Goal: Information Seeking & Learning: Learn about a topic

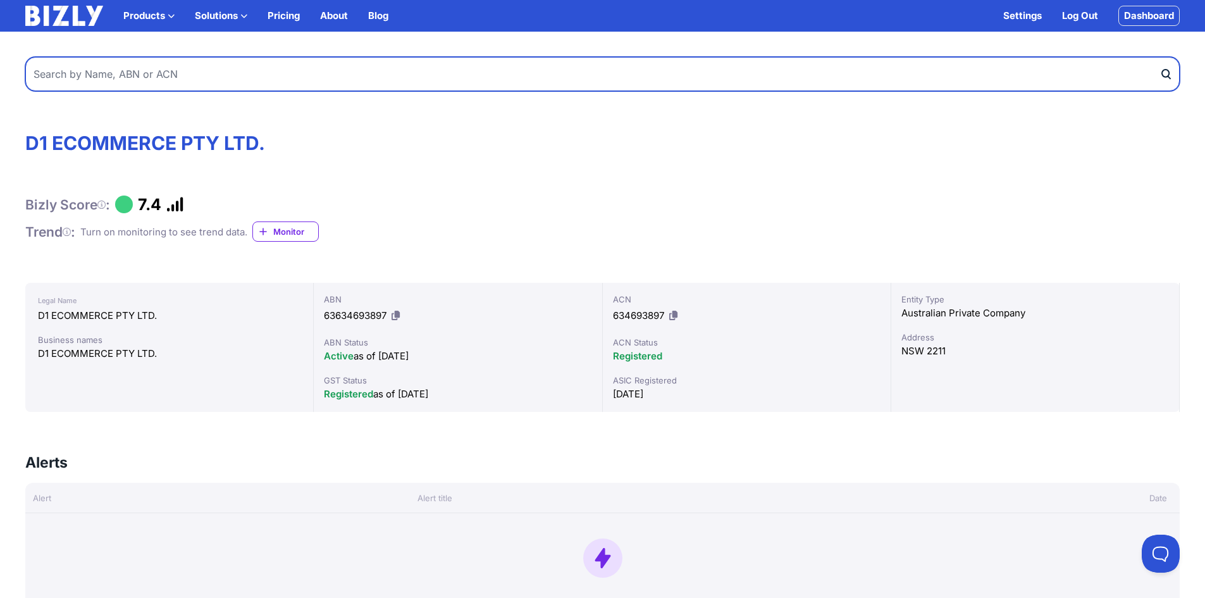
click at [137, 90] on input "text" at bounding box center [602, 74] width 1154 height 34
click at [134, 82] on input "text" at bounding box center [602, 74] width 1154 height 34
type input "aizzr pty ltd"
click at [1159, 57] on button "submit" at bounding box center [1169, 74] width 20 height 34
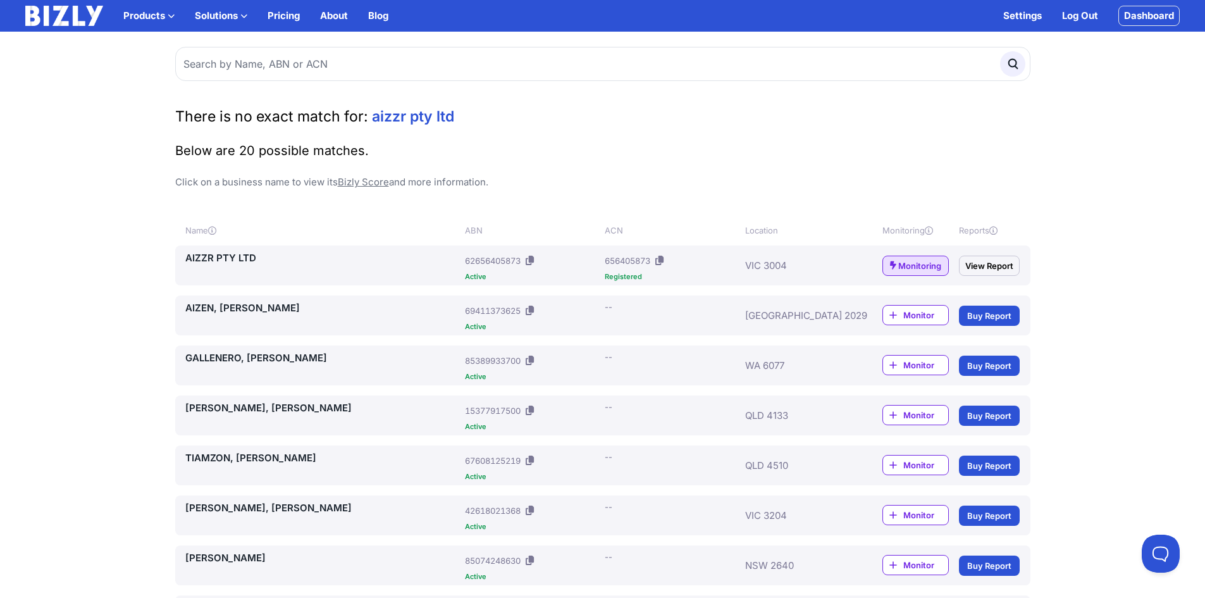
click at [201, 260] on link "AIZZR PTY LTD" at bounding box center [322, 257] width 275 height 15
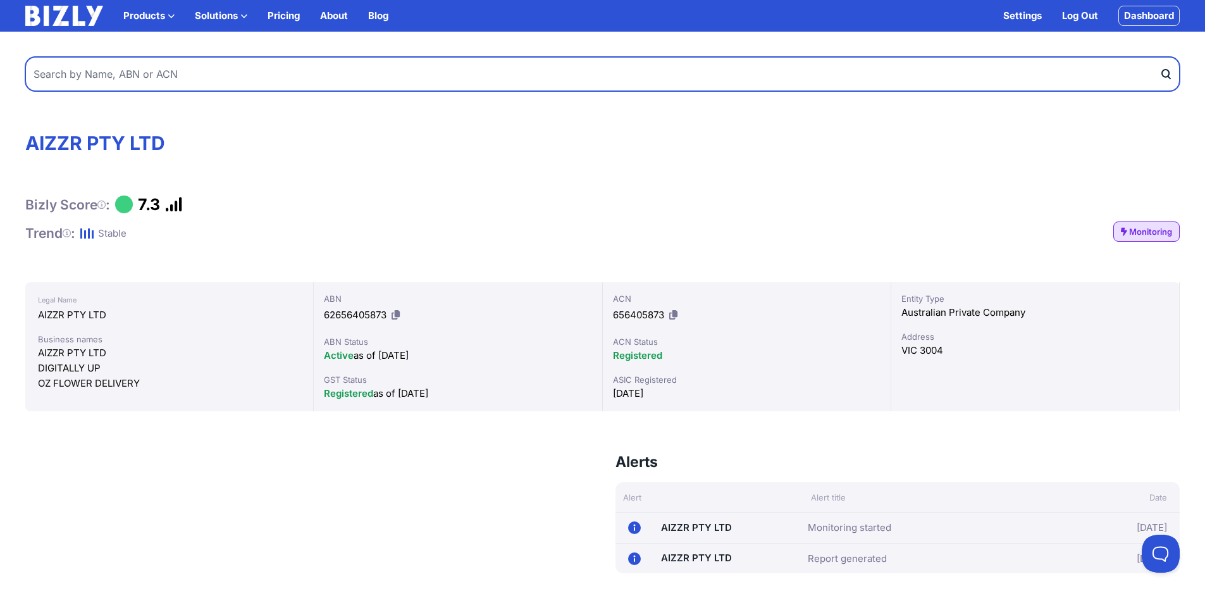
click at [83, 80] on input "text" at bounding box center [602, 74] width 1154 height 34
click at [101, 77] on input "ag digital ptyu tld" at bounding box center [602, 74] width 1154 height 34
type input "ag digital pty tld"
click at [1159, 57] on button "submit" at bounding box center [1169, 74] width 20 height 34
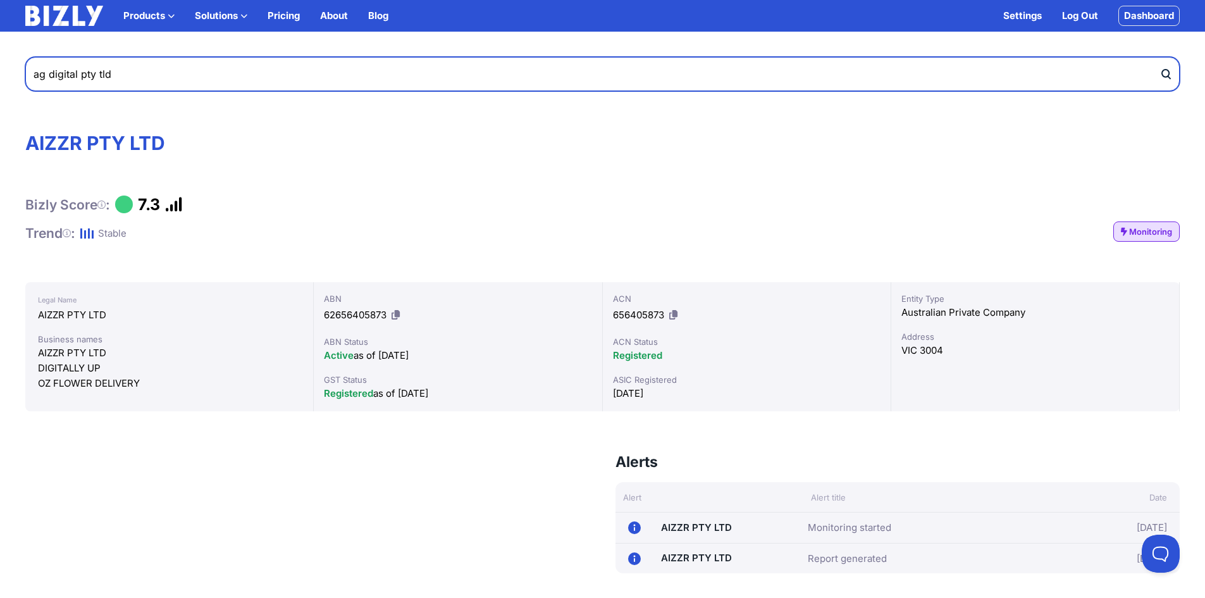
click at [138, 80] on input "ag digital pty tld" at bounding box center [602, 74] width 1154 height 34
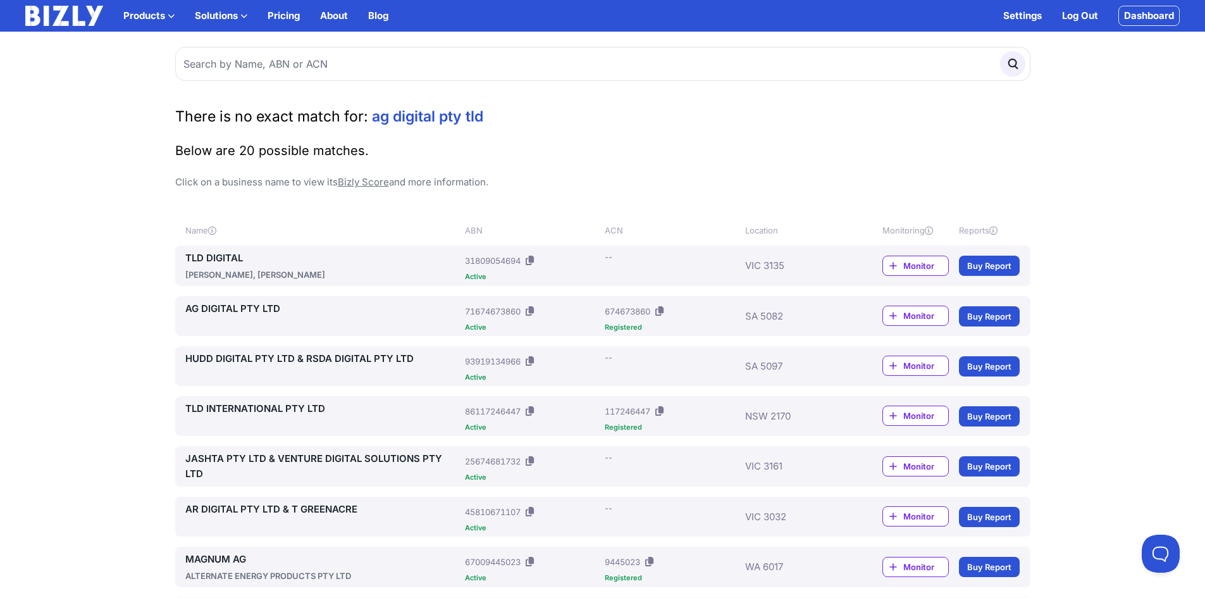
click at [223, 308] on link "AG DIGITAL PTY LTD" at bounding box center [322, 308] width 275 height 15
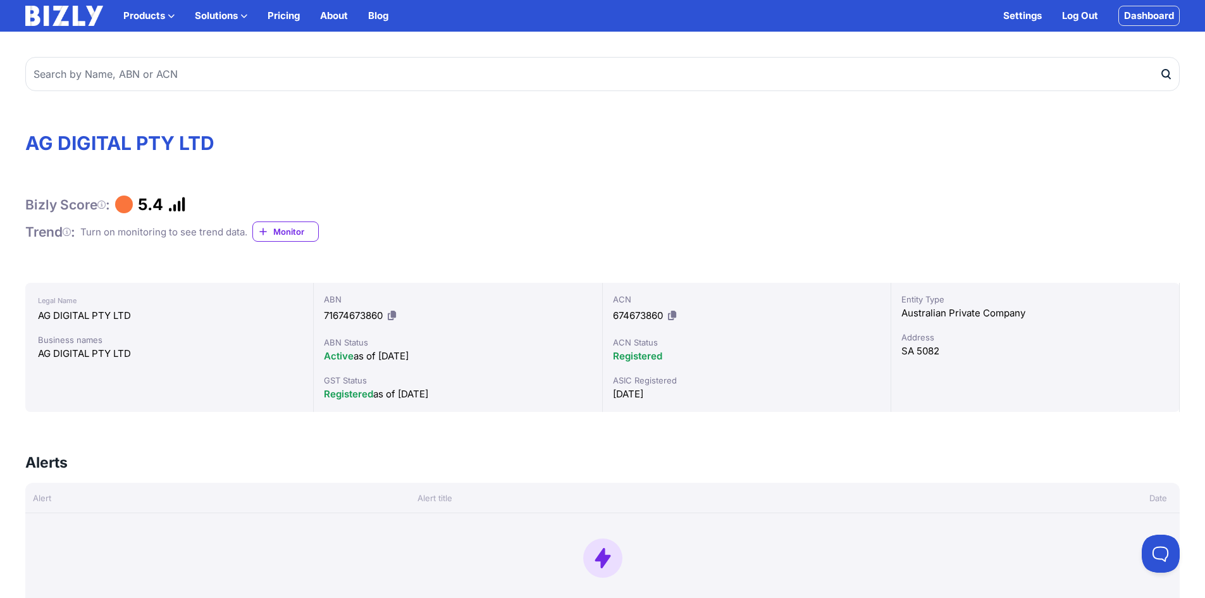
drag, startPoint x: 168, startPoint y: 201, endPoint x: 118, endPoint y: 197, distance: 49.5
click at [118, 197] on div "Bizly Score : 5.4" at bounding box center [602, 204] width 1154 height 19
click at [186, 205] on icon at bounding box center [177, 204] width 18 height 1
click at [183, 205] on icon at bounding box center [177, 204] width 18 height 1
click at [117, 218] on div "Bizly Score : 5.4 Trend : Turn on monitoring to see trend data. Monitor" at bounding box center [602, 218] width 1154 height 47
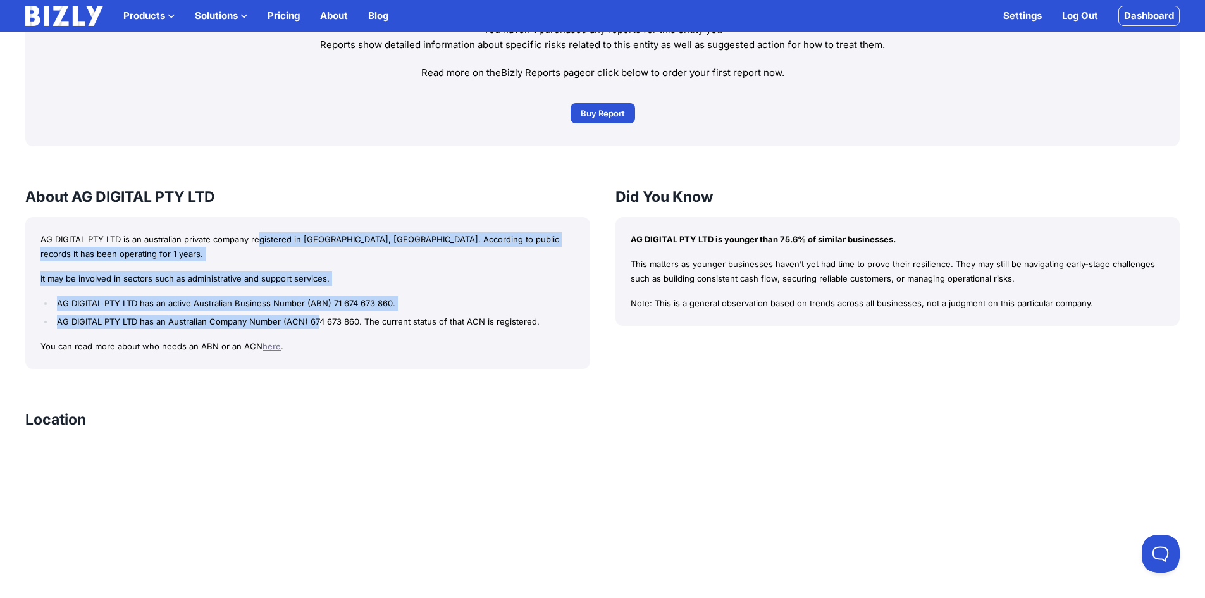
scroll to position [949, 0]
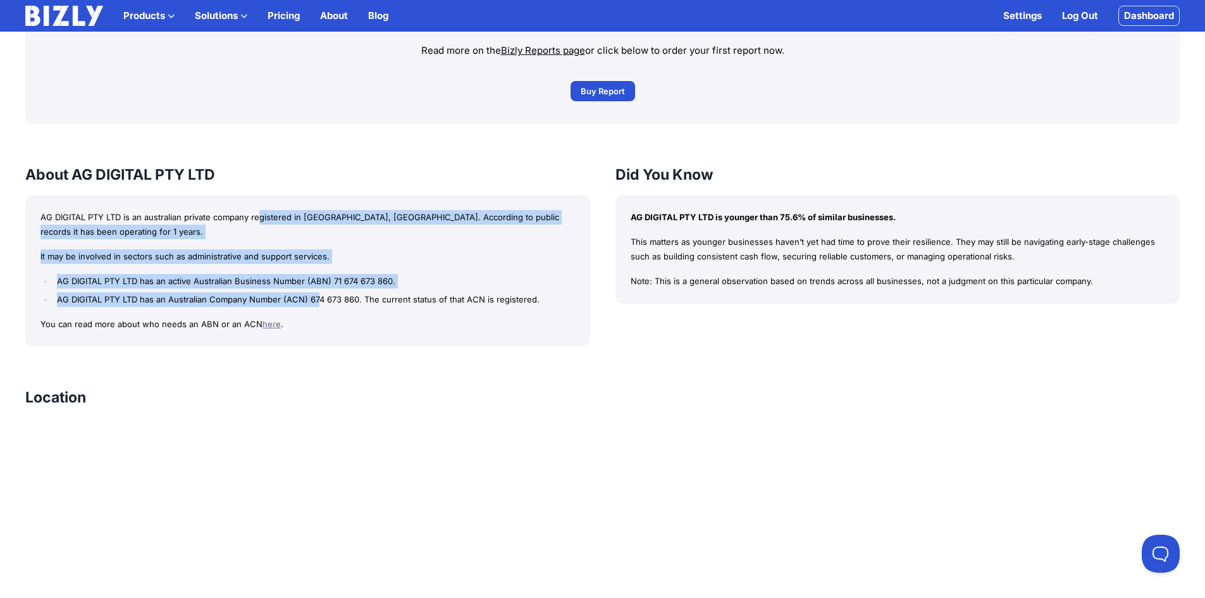
drag, startPoint x: 259, startPoint y: 281, endPoint x: 317, endPoint y: 305, distance: 62.9
click at [317, 305] on div "AG DIGITAL PTY LTD is an australian private company registered in [GEOGRAPHIC_D…" at bounding box center [307, 271] width 565 height 152
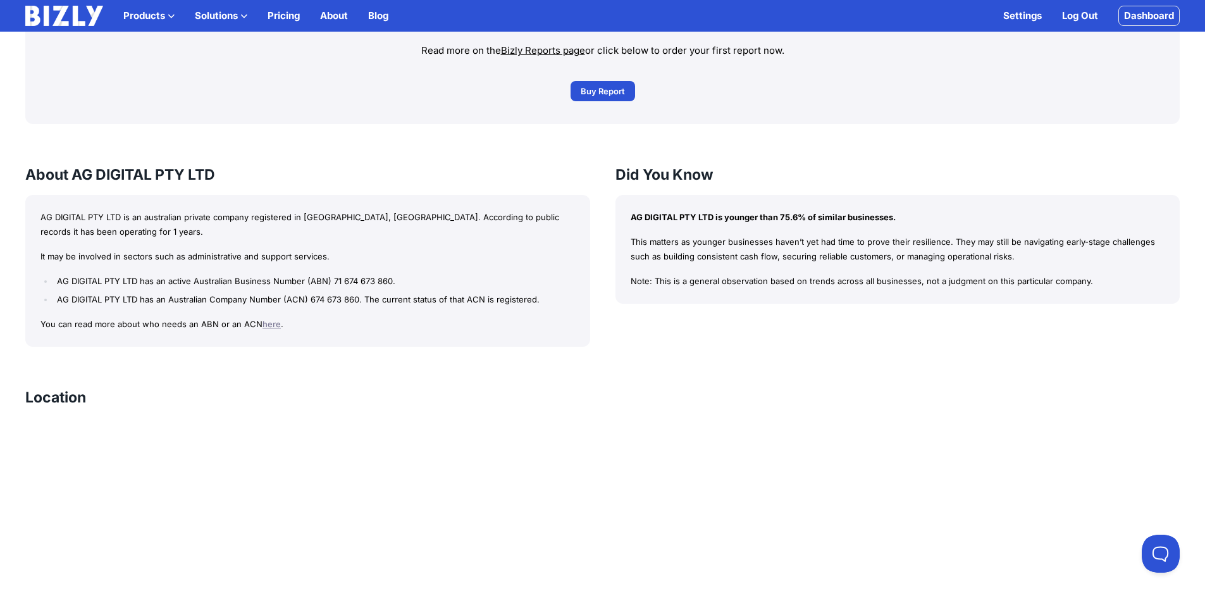
drag, startPoint x: 752, startPoint y: 224, endPoint x: 809, endPoint y: 218, distance: 57.3
click at [809, 218] on p "AG DIGITAL PTY LTD is younger than 75.6% of similar businesses." at bounding box center [897, 217] width 534 height 15
click at [807, 216] on p "AG DIGITAL PTY LTD is younger than 75.6% of similar businesses." at bounding box center [897, 217] width 534 height 15
click at [798, 216] on p "AG DIGITAL PTY LTD is younger than 75.6% of similar businesses." at bounding box center [897, 217] width 534 height 15
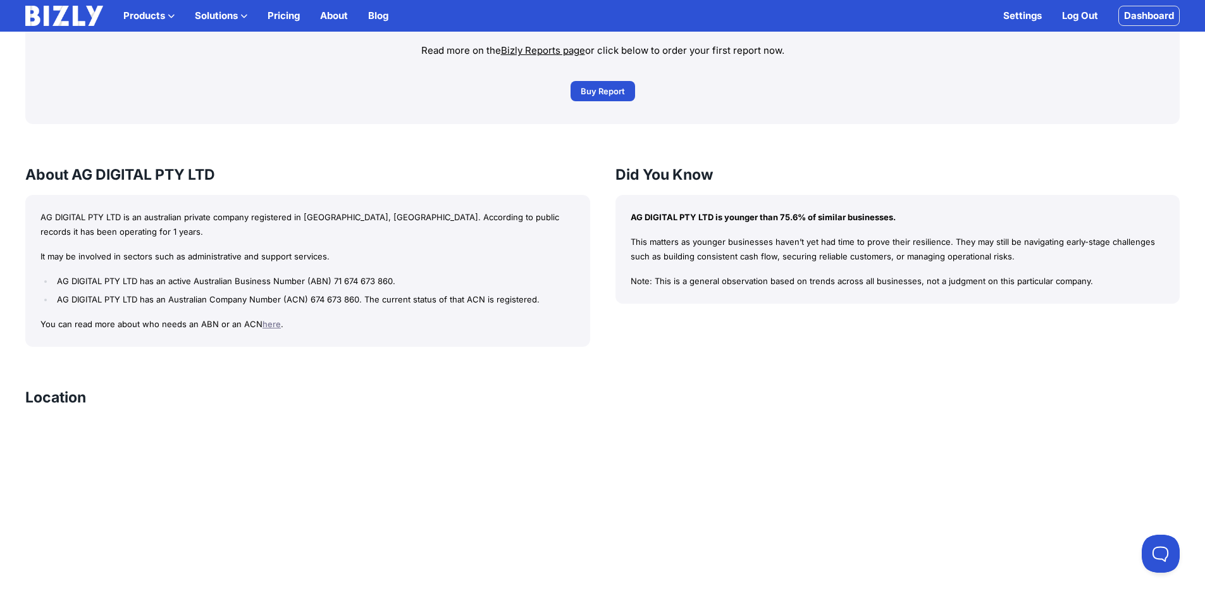
click at [798, 216] on p "AG DIGITAL PTY LTD is younger than 75.6% of similar businesses." at bounding box center [897, 217] width 534 height 15
drag, startPoint x: 627, startPoint y: 245, endPoint x: 708, endPoint y: 240, distance: 81.7
click at [705, 240] on div "AG DIGITAL PTY LTD is younger than 75.6% of similar businesses. This matters as…" at bounding box center [897, 249] width 565 height 109
drag, startPoint x: 767, startPoint y: 237, endPoint x: 916, endPoint y: 232, distance: 149.3
click at [916, 232] on div "AG DIGITAL PTY LTD is younger than 75.6% of similar businesses. This matters as…" at bounding box center [897, 249] width 565 height 109
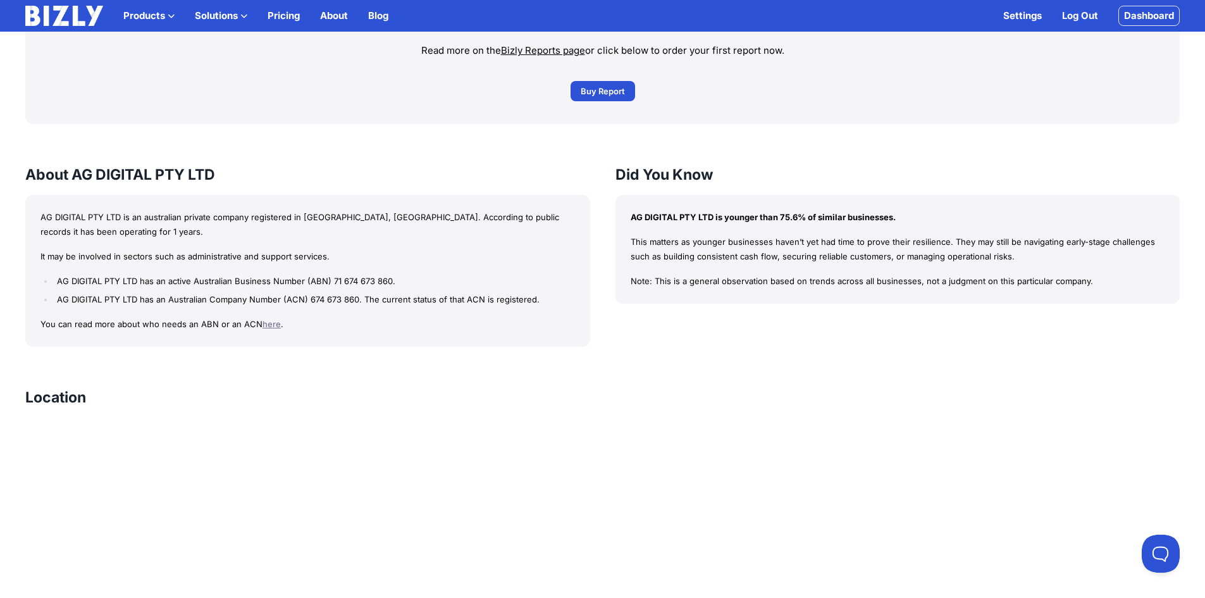
click at [961, 221] on p "AG DIGITAL PTY LTD is younger than 75.6% of similar businesses." at bounding box center [897, 217] width 534 height 15
drag, startPoint x: 945, startPoint y: 237, endPoint x: 1004, endPoint y: 249, distance: 60.2
click at [1004, 249] on p "This matters as younger businesses haven’t yet had time to prove their resilien…" at bounding box center [897, 249] width 534 height 29
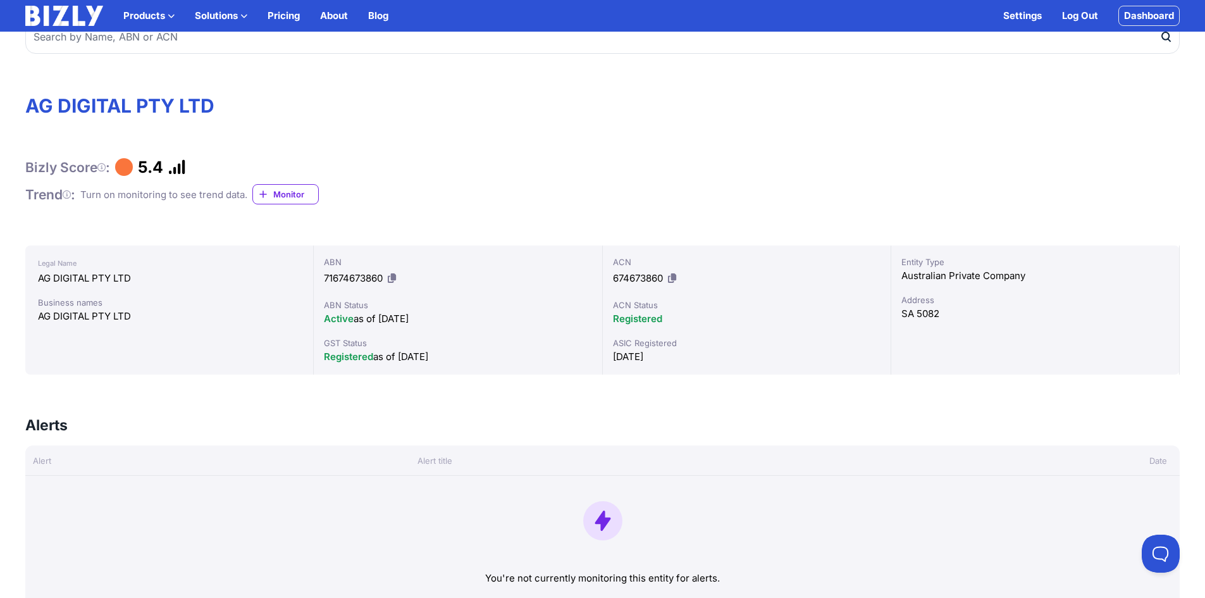
scroll to position [0, 0]
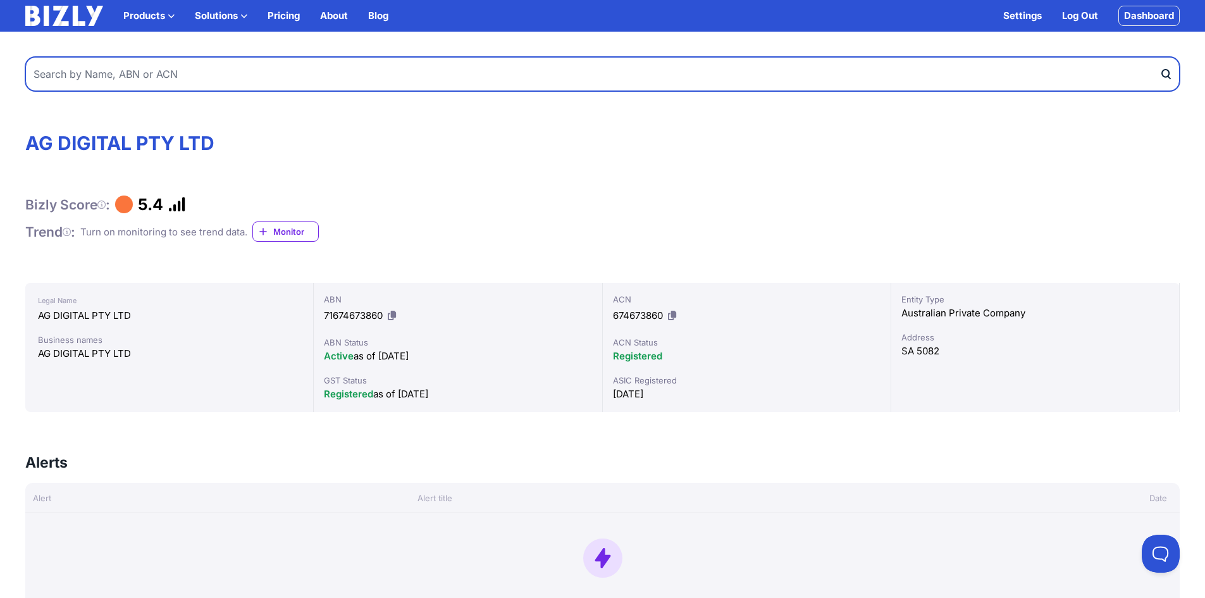
click at [264, 78] on input "text" at bounding box center [602, 74] width 1154 height 34
type input "plumbing n gas pty ltd"
click at [1159, 57] on button "submit" at bounding box center [1169, 74] width 20 height 34
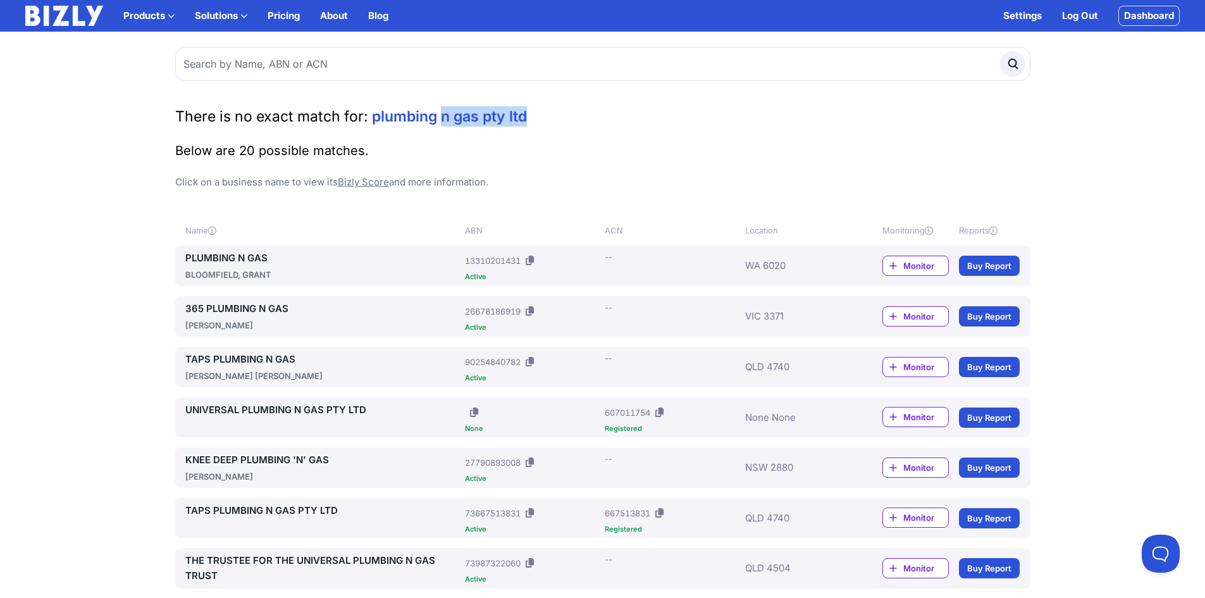
drag, startPoint x: 536, startPoint y: 120, endPoint x: 350, endPoint y: 103, distance: 187.3
click at [384, 109] on h2 "There is no exact match for: plumbing n gas pty ltd" at bounding box center [602, 116] width 855 height 20
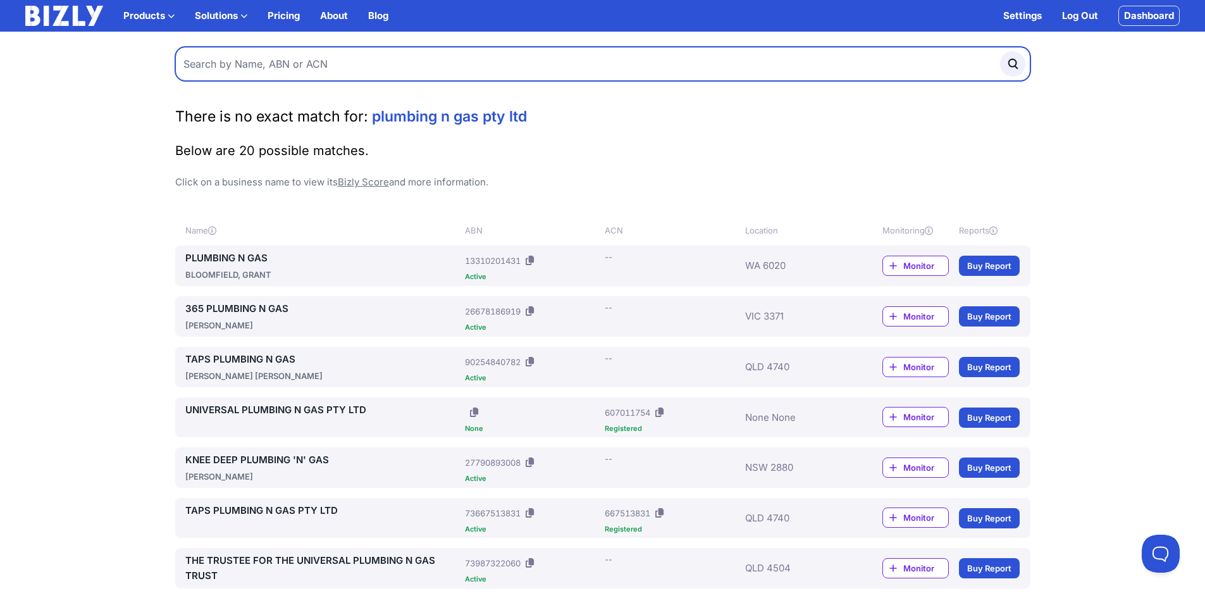
click at [325, 66] on input "text" at bounding box center [602, 64] width 855 height 34
type input "Plumbing & gas pty ltd"
click at [1000, 51] on button "submit" at bounding box center [1012, 63] width 25 height 25
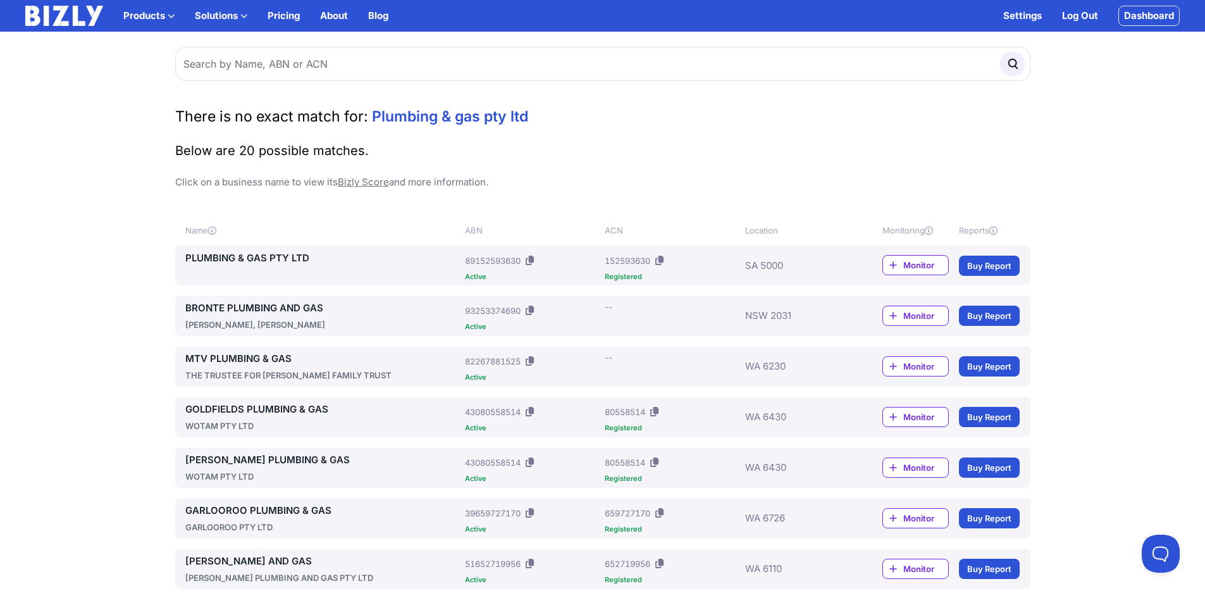
click at [267, 252] on link "PLUMBING & GAS PTY LTD" at bounding box center [322, 257] width 275 height 15
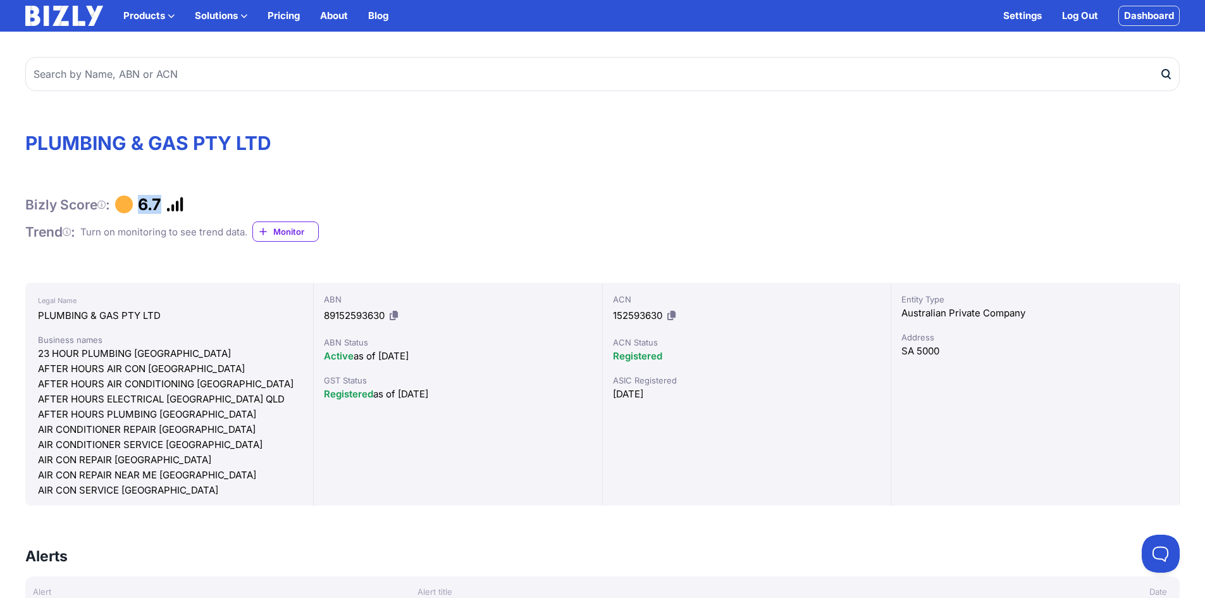
drag, startPoint x: 200, startPoint y: 204, endPoint x: 122, endPoint y: 207, distance: 77.8
click at [122, 207] on div "Bizly Score : 6.7" at bounding box center [602, 204] width 1154 height 19
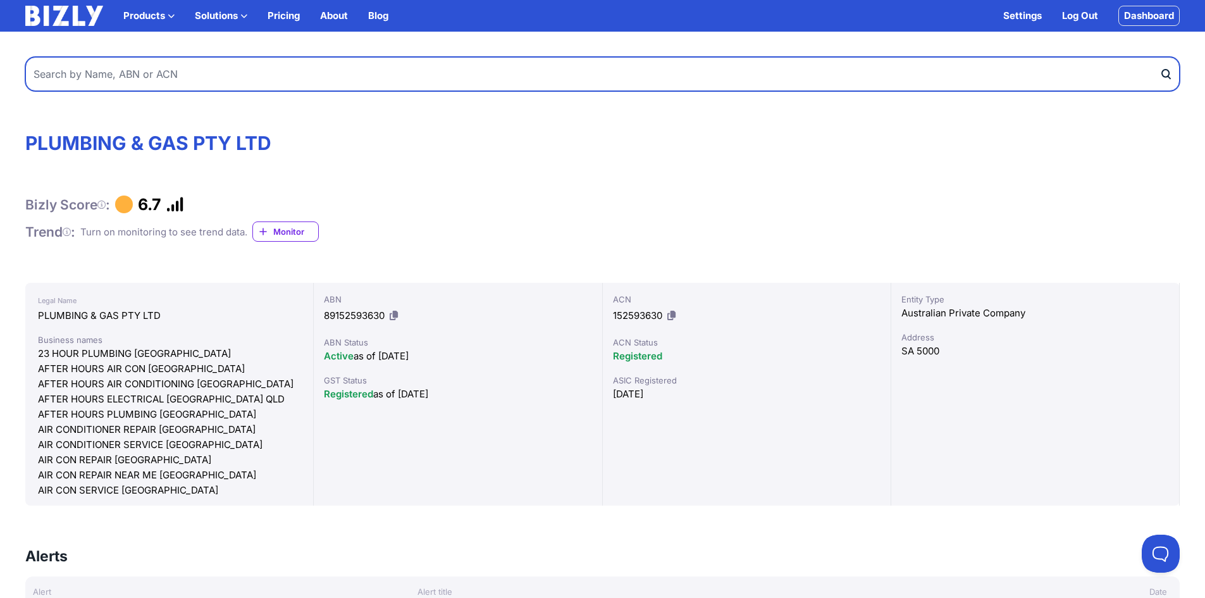
click at [263, 79] on input "text" at bounding box center [602, 74] width 1154 height 34
type input "f"
type input "[PERSON_NAME] trust"
click at [1159, 57] on button "submit" at bounding box center [1169, 74] width 20 height 34
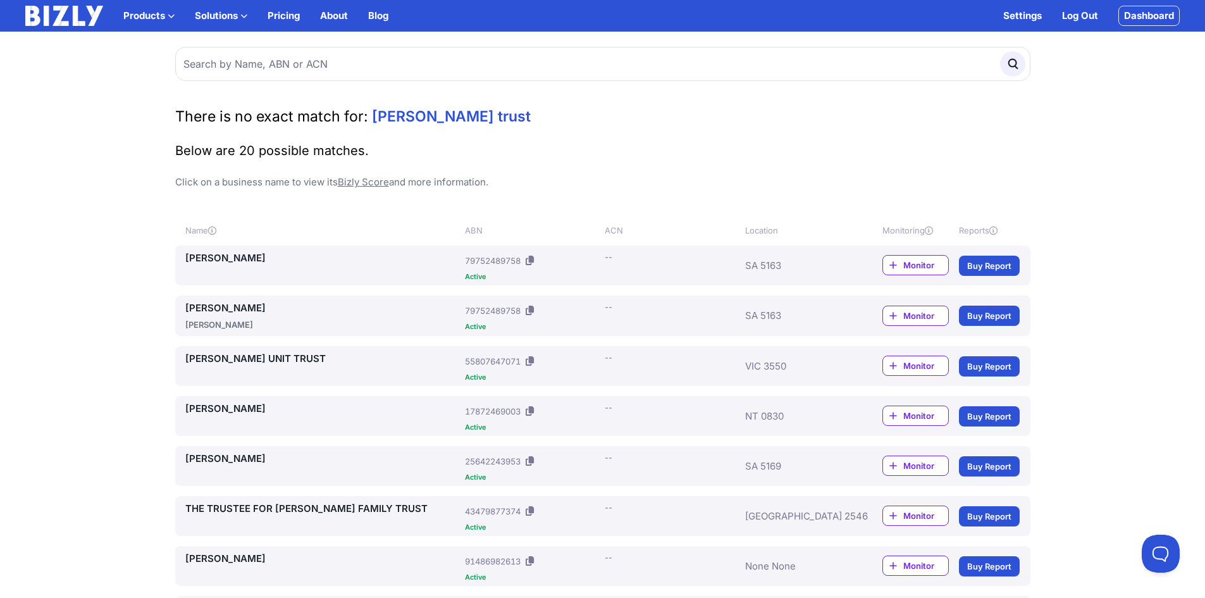
click at [279, 256] on link "[PERSON_NAME]" at bounding box center [322, 257] width 275 height 15
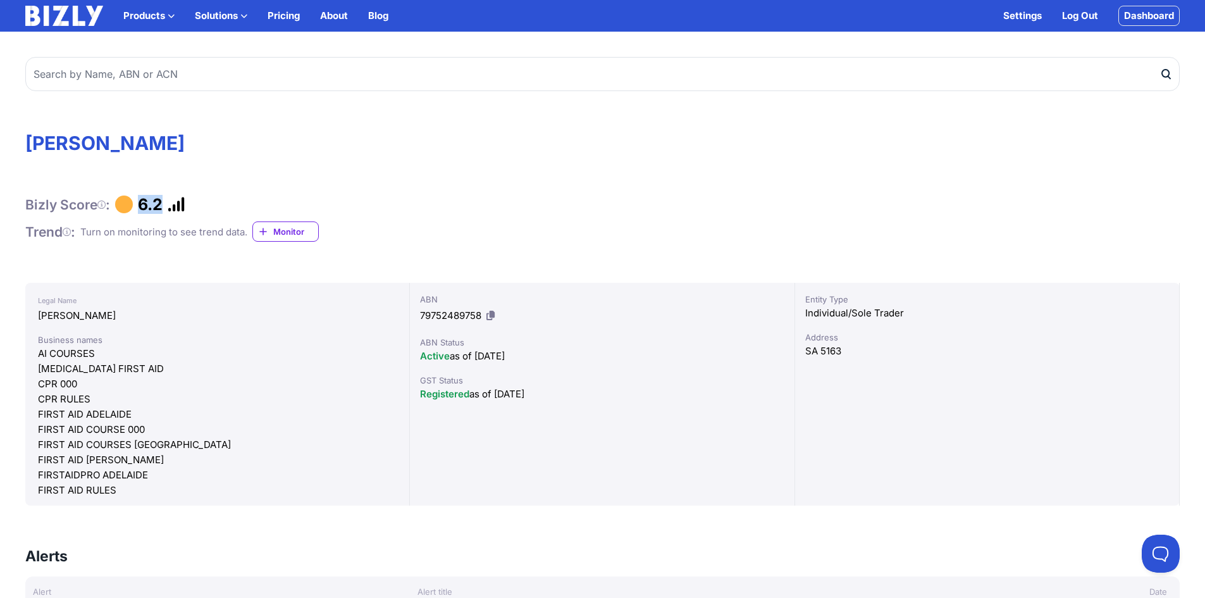
drag, startPoint x: 184, startPoint y: 206, endPoint x: 131, endPoint y: 199, distance: 53.5
click at [131, 199] on div "Bizly Score : 6.2" at bounding box center [602, 204] width 1154 height 19
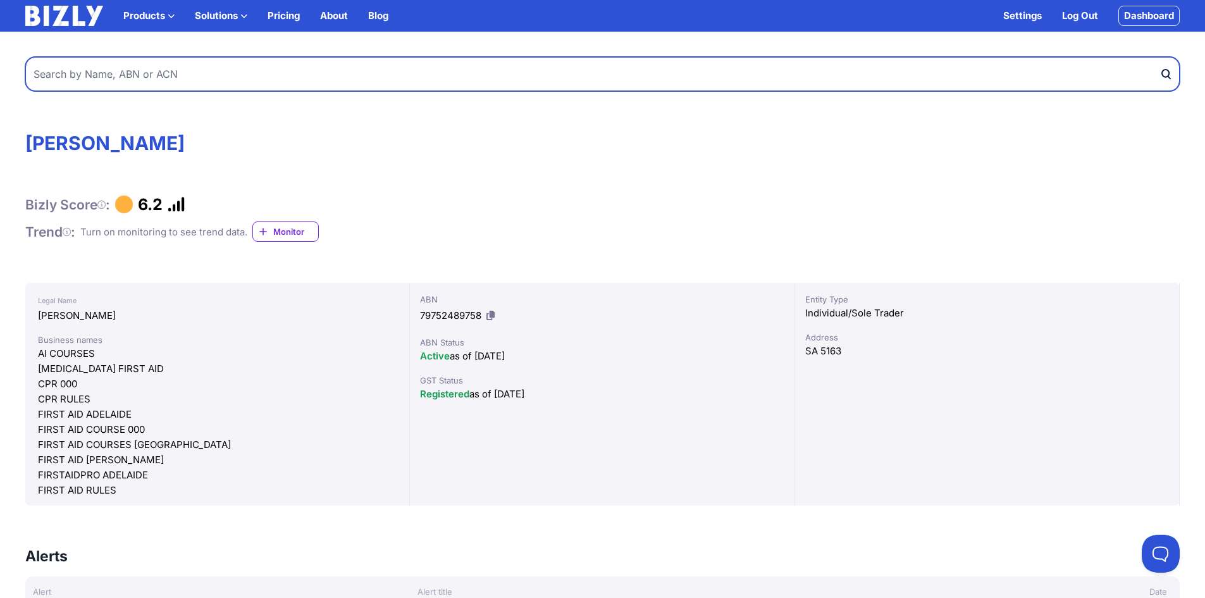
click at [232, 83] on input "text" at bounding box center [602, 74] width 1154 height 34
type input "r"
type input "RAA"
click at [1159, 57] on button "submit" at bounding box center [1169, 74] width 20 height 34
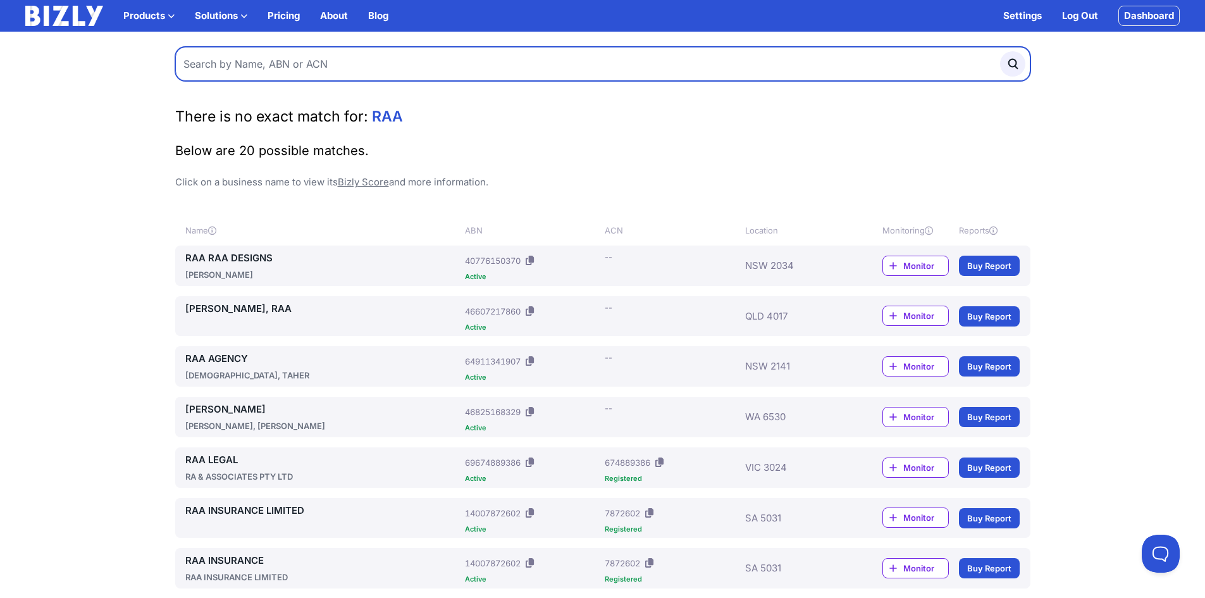
click at [266, 74] on input "text" at bounding box center [602, 64] width 855 height 34
type input "king [PERSON_NAME]"
click at [1000, 51] on button "submit" at bounding box center [1012, 63] width 25 height 25
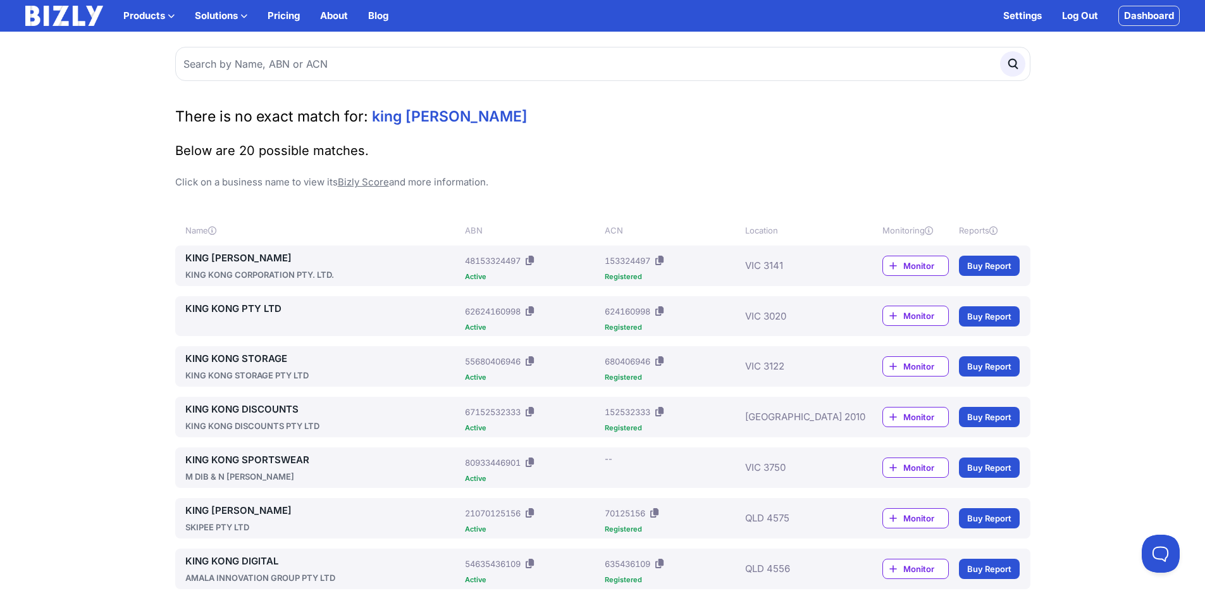
click at [210, 256] on link "KING [PERSON_NAME]" at bounding box center [322, 257] width 275 height 15
click at [255, 306] on link "KING KONG PTY LTD" at bounding box center [322, 308] width 275 height 15
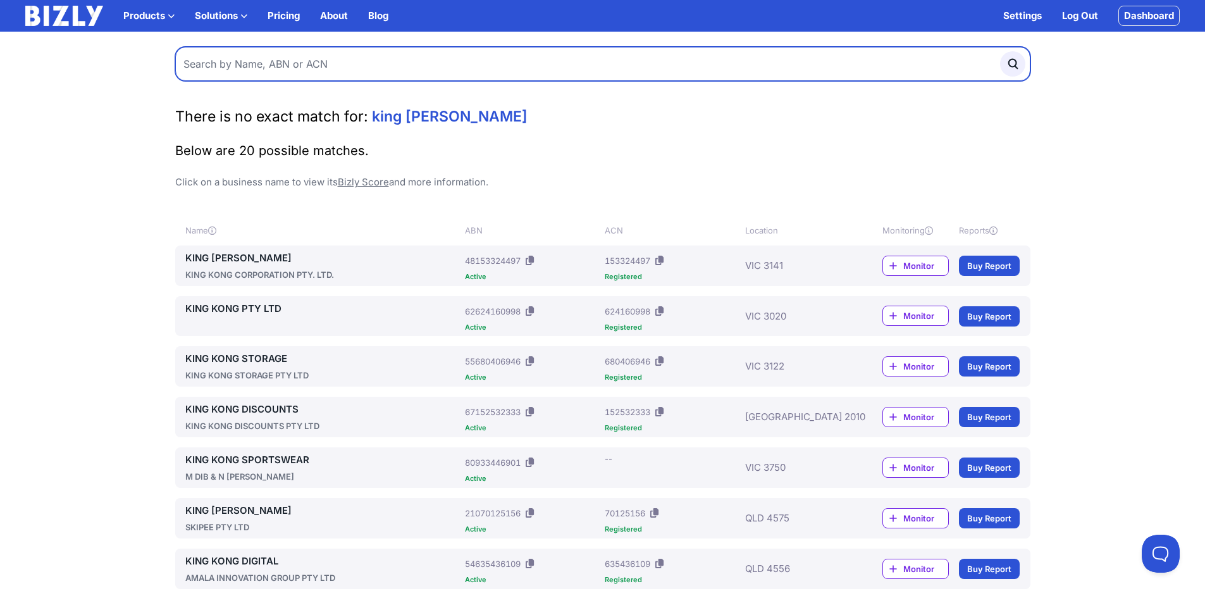
click at [273, 68] on input "text" at bounding box center [602, 64] width 855 height 34
type input "right hook pty ltd"
click at [1000, 51] on button "submit" at bounding box center [1012, 63] width 25 height 25
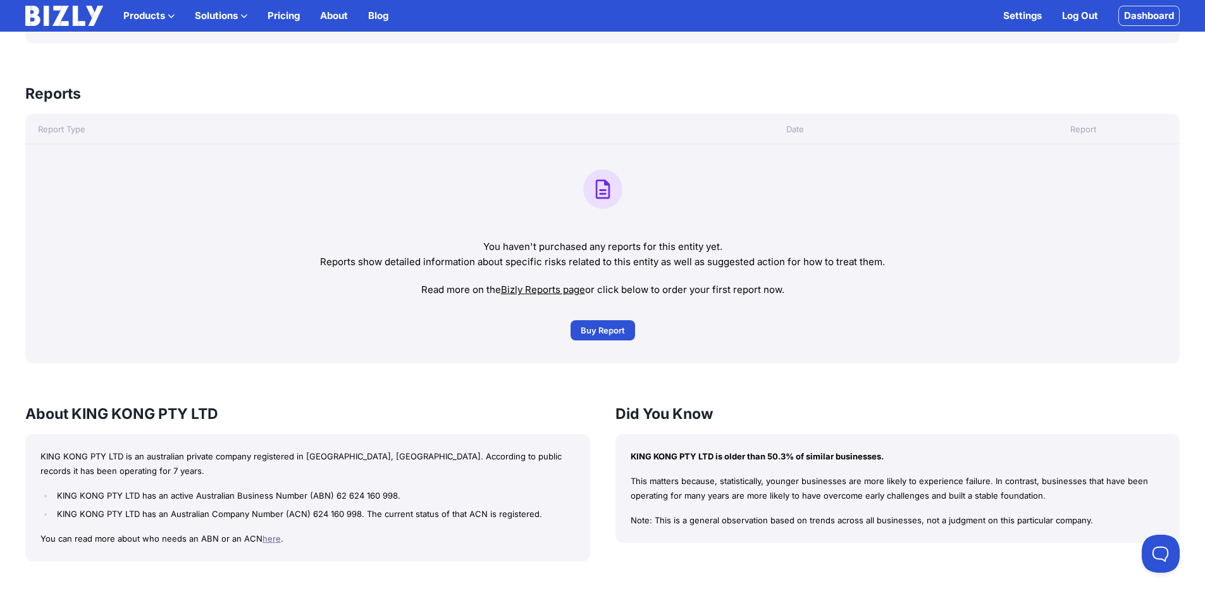
scroll to position [569, 0]
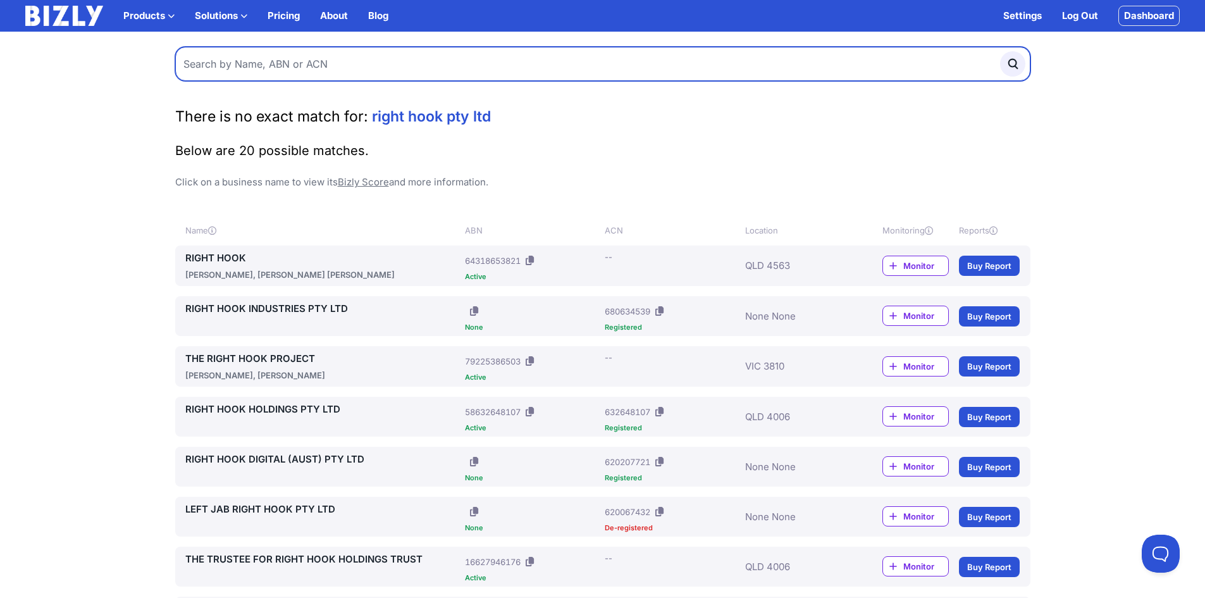
click at [287, 66] on input "text" at bounding box center [602, 64] width 855 height 34
type input "kenhall"
click at [1000, 51] on button "submit" at bounding box center [1012, 63] width 25 height 25
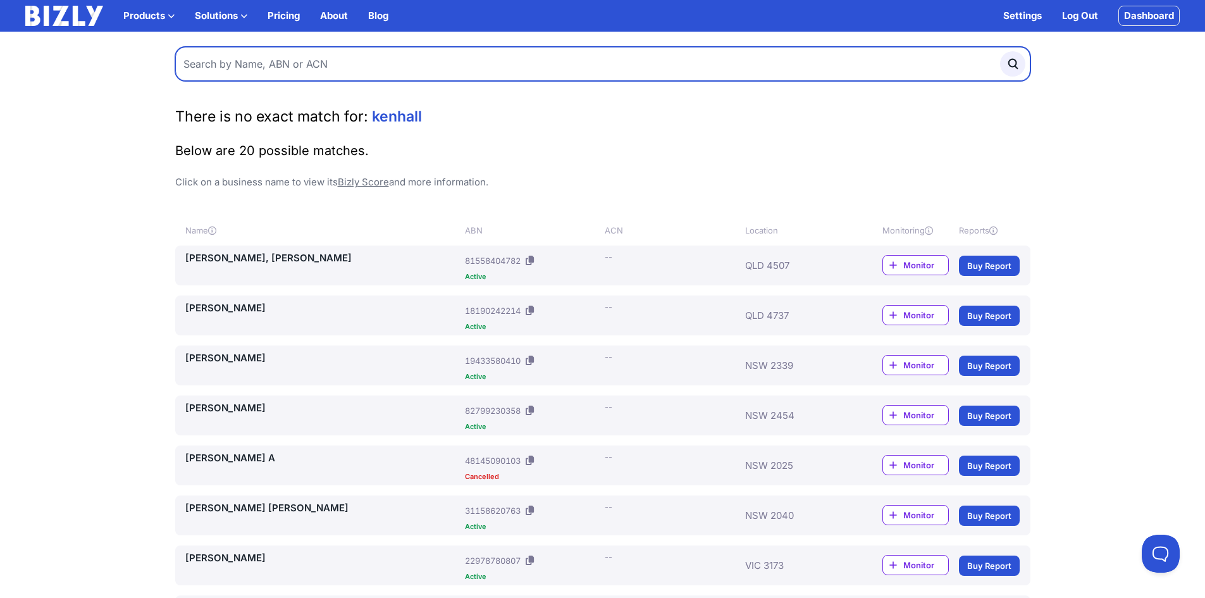
click at [277, 51] on input "text" at bounding box center [602, 64] width 855 height 34
type input "kenhall plumbers"
click at [1000, 51] on button "submit" at bounding box center [1012, 63] width 25 height 25
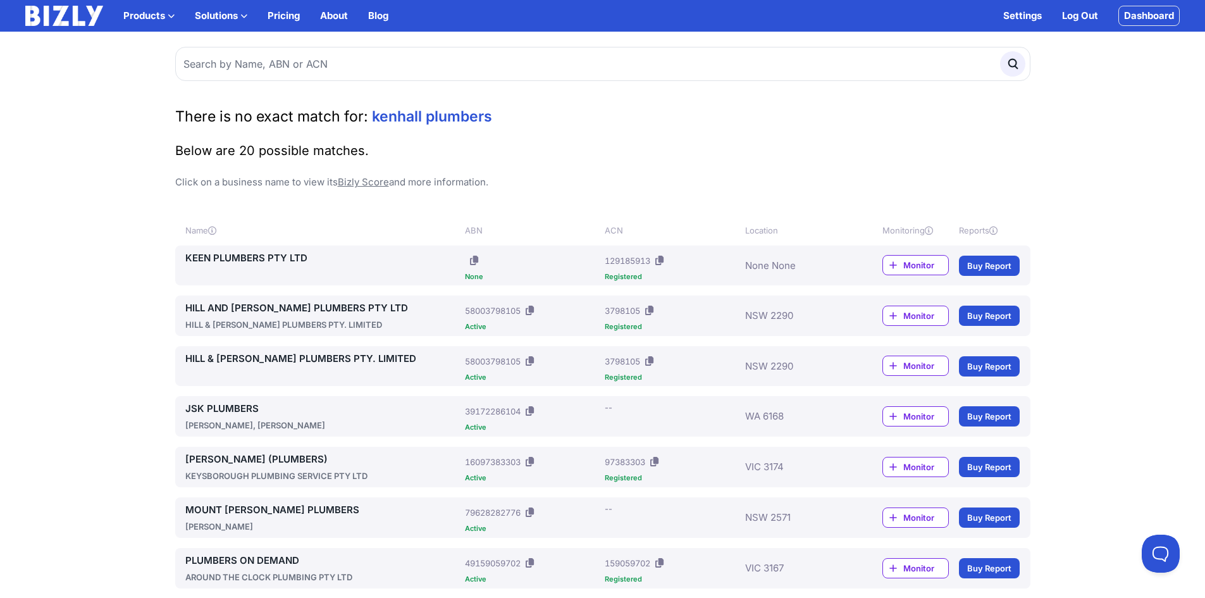
click at [251, 251] on link "KEEN PLUMBERS PTY LTD" at bounding box center [322, 257] width 275 height 15
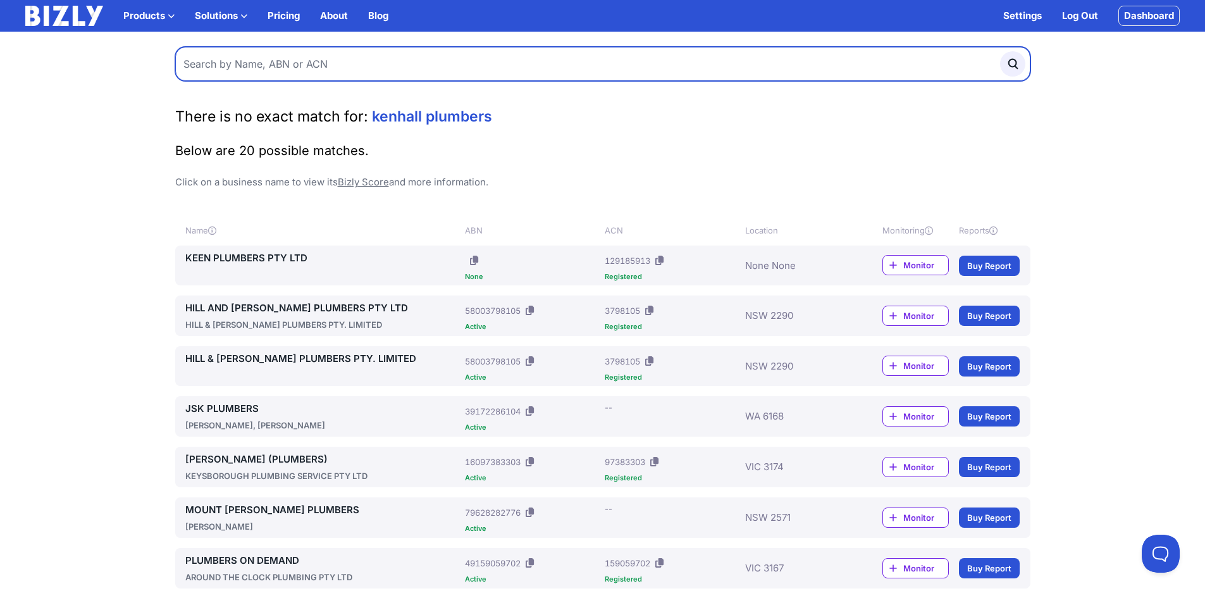
click at [252, 64] on input "text" at bounding box center [602, 64] width 855 height 34
type input "j"
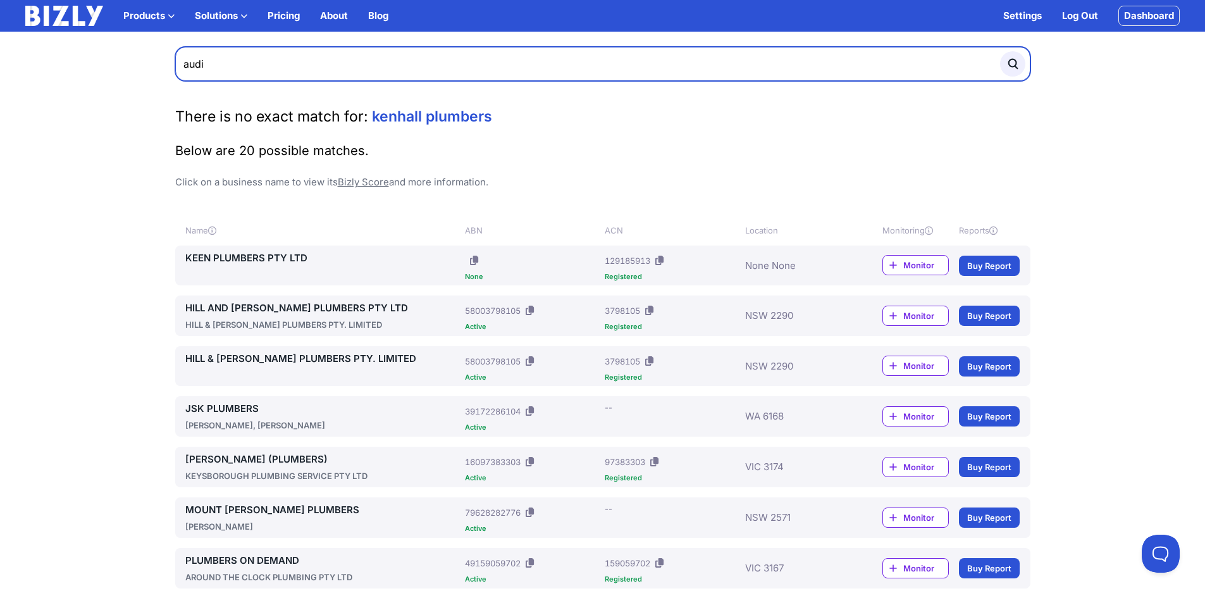
type input "audi"
click at [1000, 51] on button "submit" at bounding box center [1012, 63] width 25 height 25
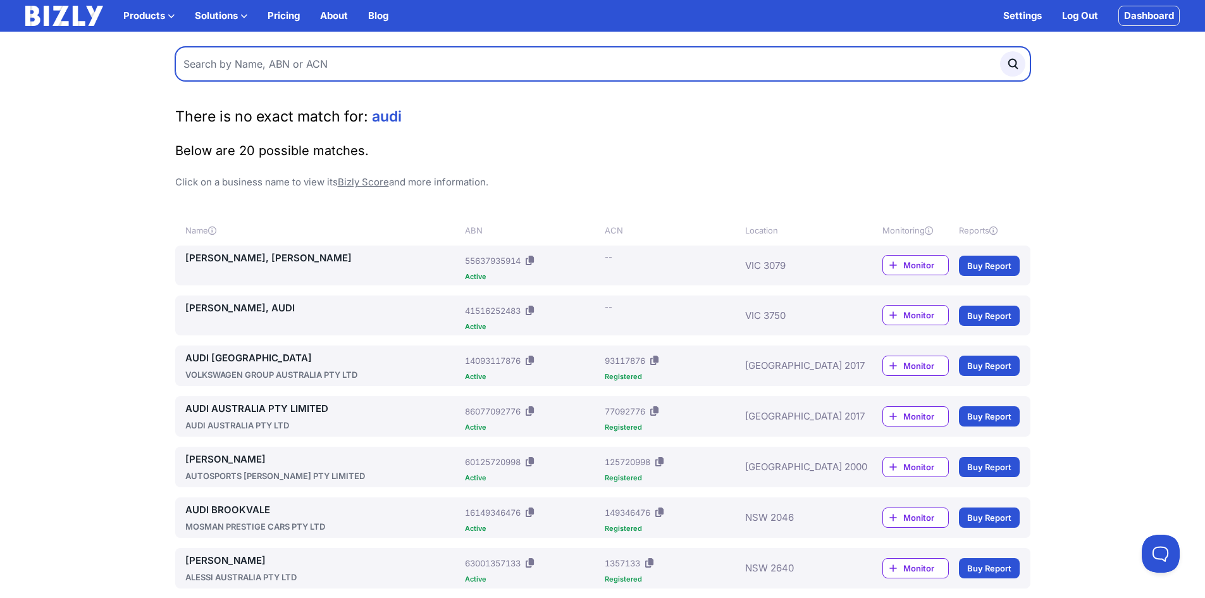
click at [252, 64] on input "text" at bounding box center [602, 64] width 855 height 34
type input "oodie"
click at [1000, 51] on button "submit" at bounding box center [1012, 63] width 25 height 25
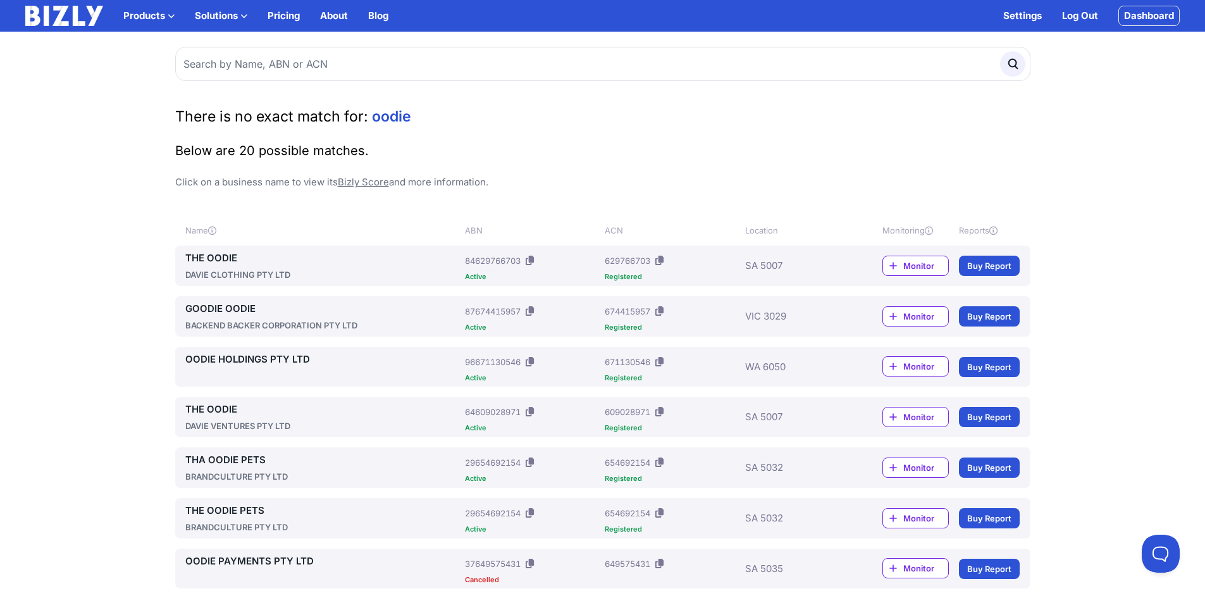
click at [218, 254] on link "THE OODIE" at bounding box center [322, 257] width 275 height 15
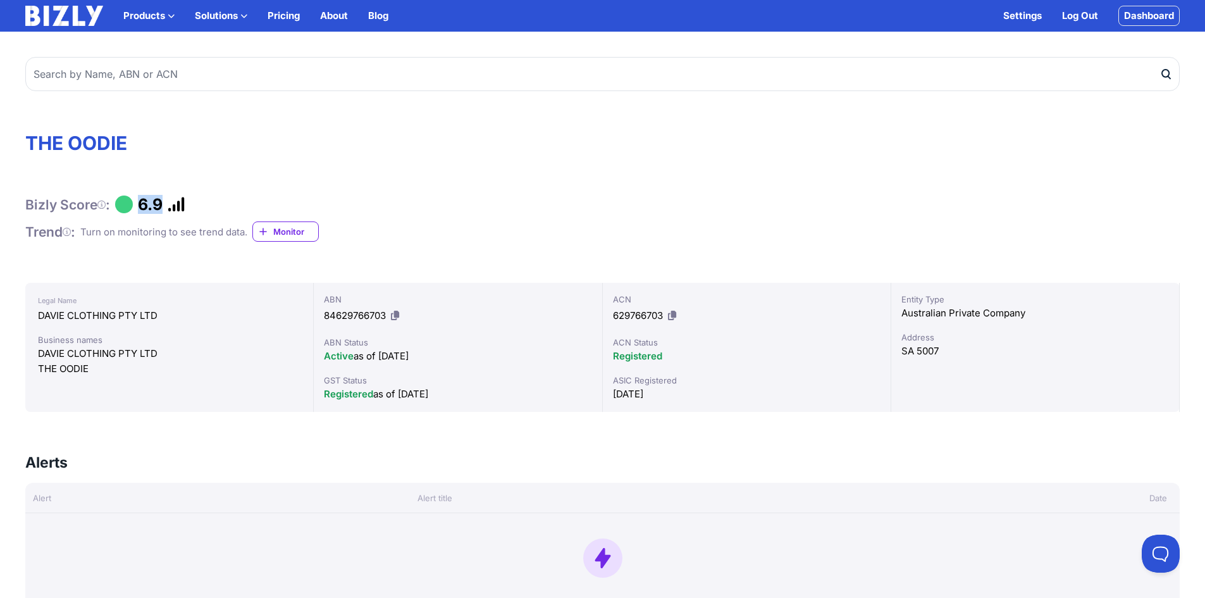
drag, startPoint x: 167, startPoint y: 210, endPoint x: 142, endPoint y: 207, distance: 24.8
click at [142, 207] on div "Bizly Score : 6.9" at bounding box center [602, 204] width 1154 height 19
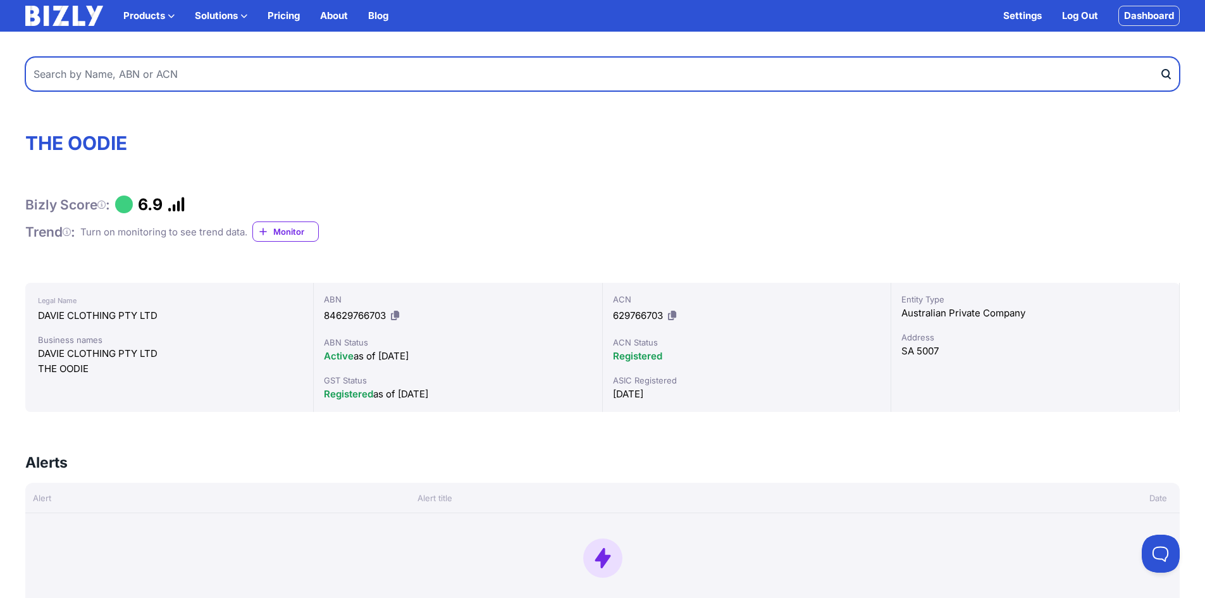
click at [117, 83] on input "text" at bounding box center [602, 74] width 1154 height 34
